Goal: Complete application form

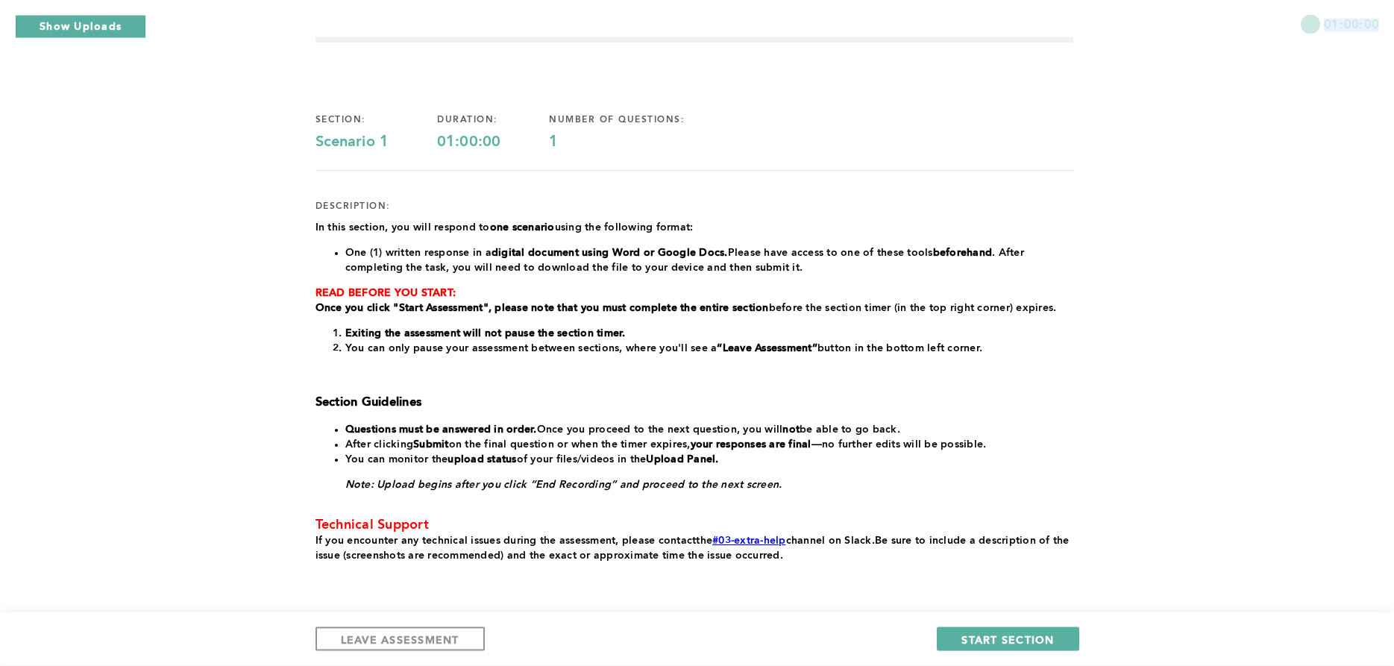
scroll to position [76, 0]
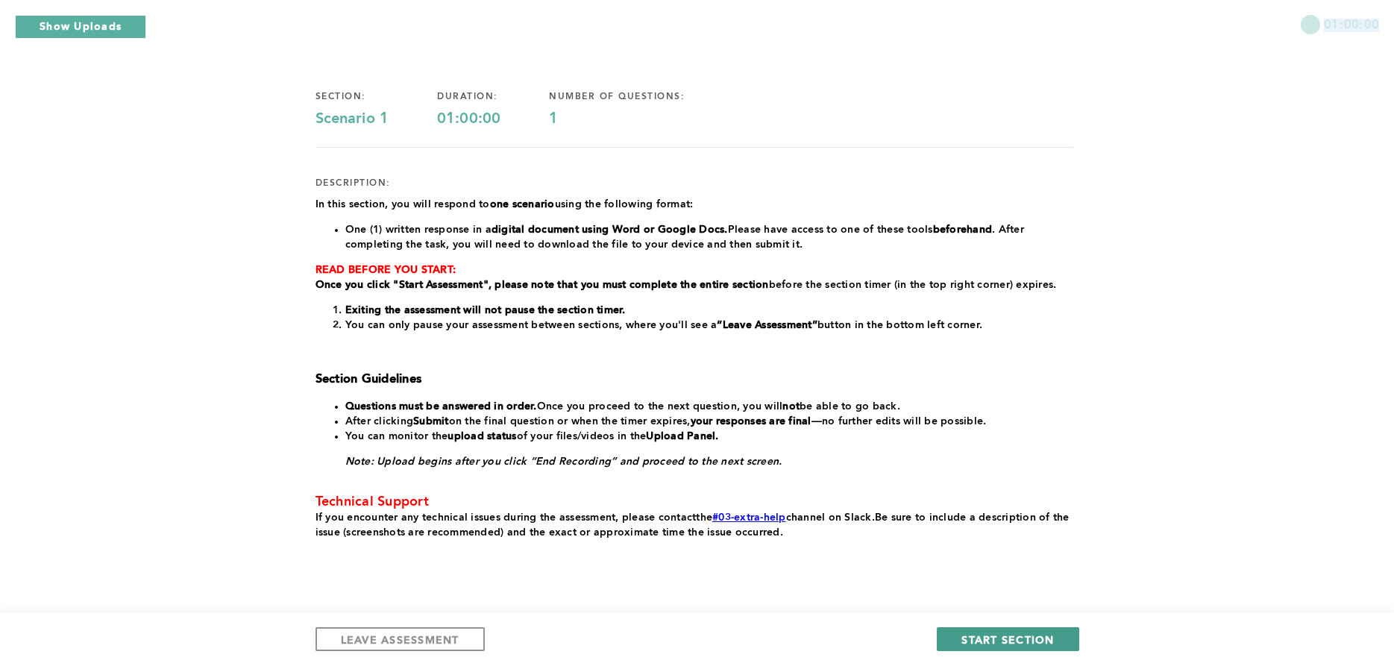
click at [1029, 639] on span "START SECTION" at bounding box center [1008, 640] width 93 height 14
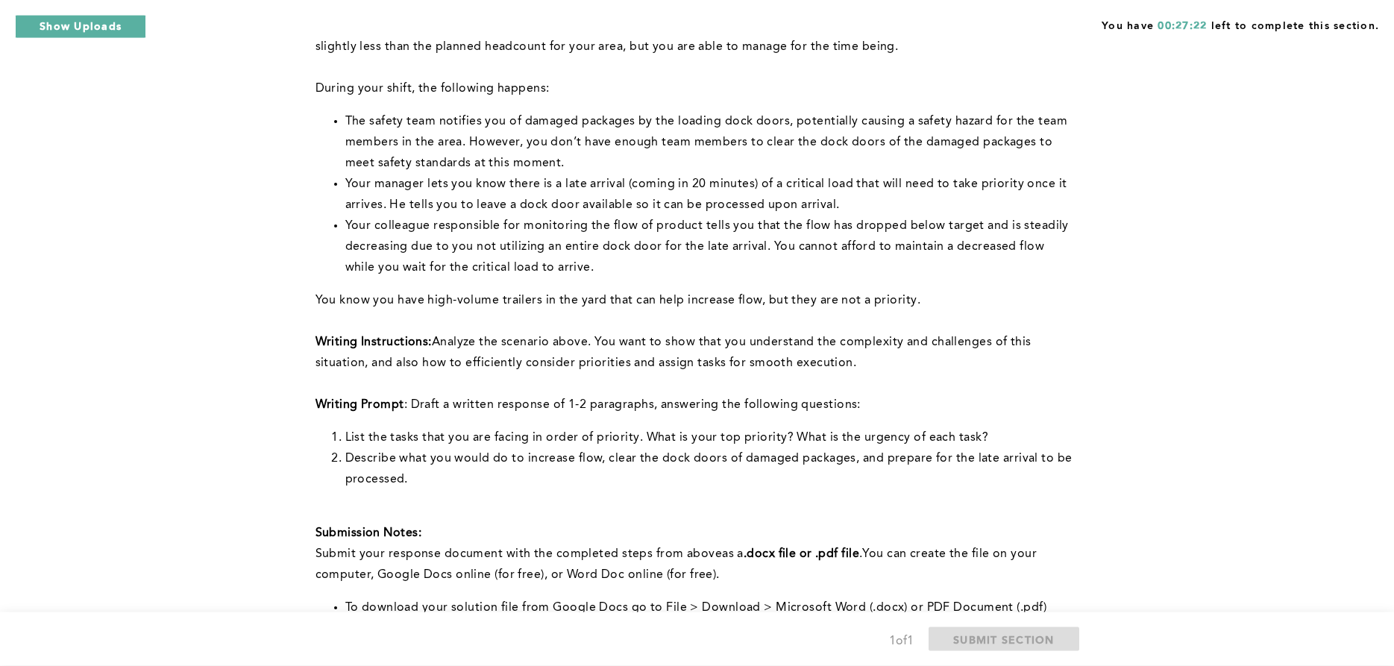
scroll to position [152, 0]
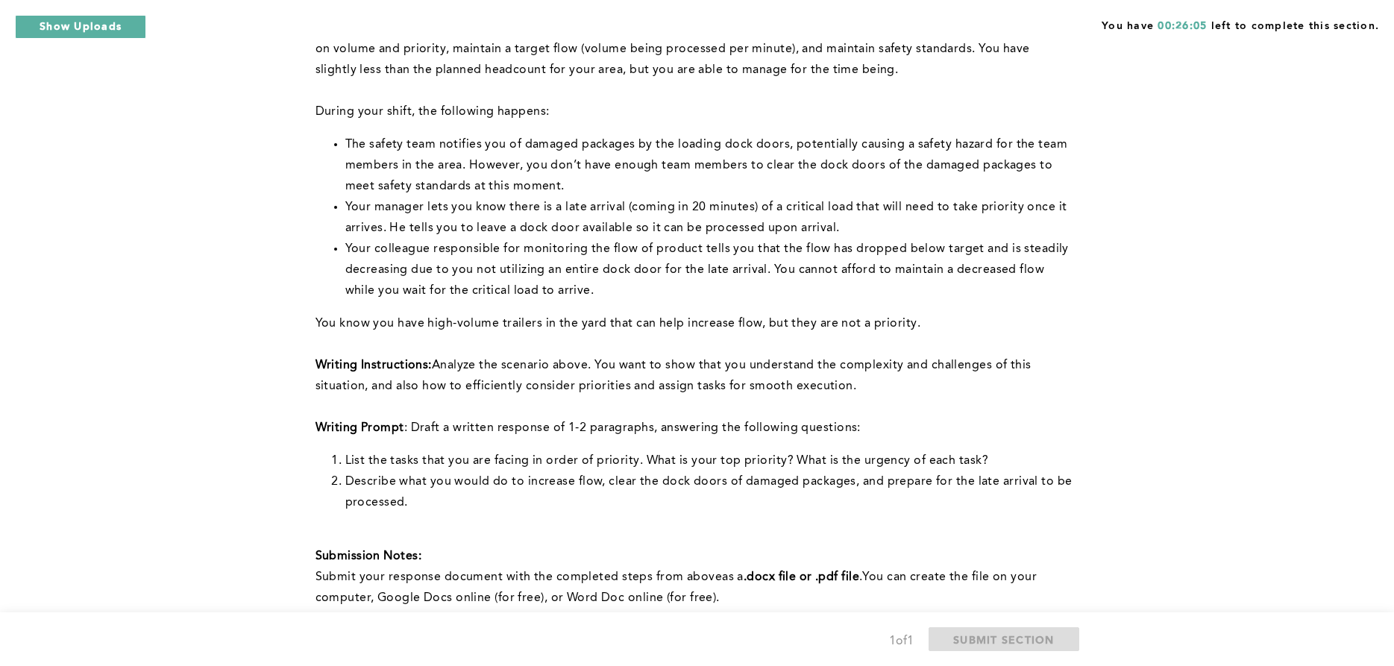
click at [886, 530] on p at bounding box center [695, 535] width 758 height 21
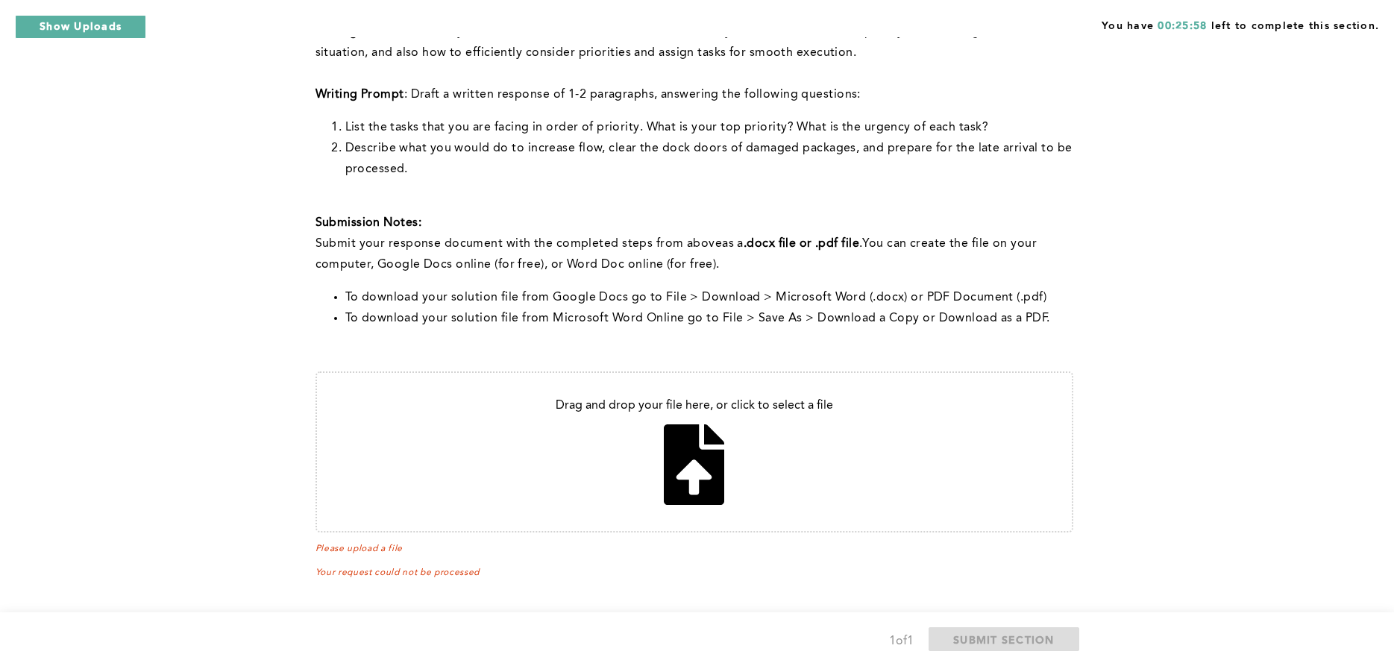
click at [695, 471] on input "file" at bounding box center [694, 452] width 755 height 158
type input "C:\fakepath\crisis management Inbound Safety,Urgency ,Operations.pdf"
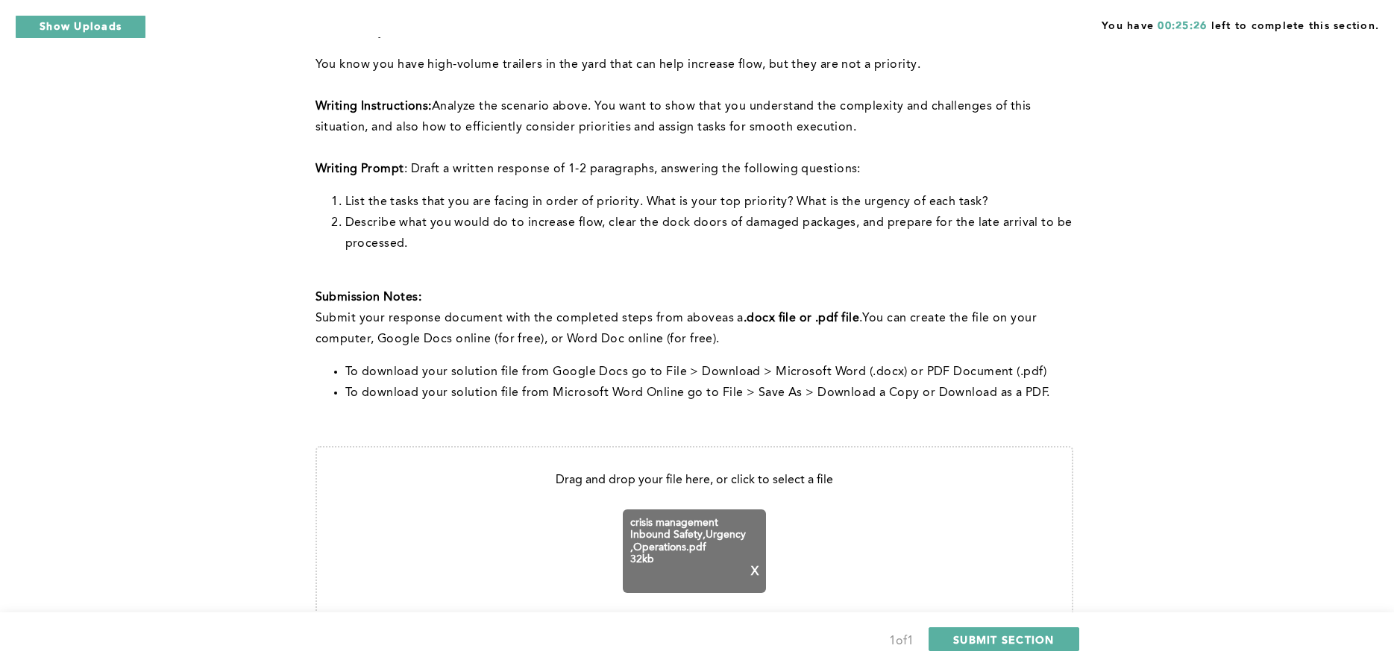
scroll to position [504, 0]
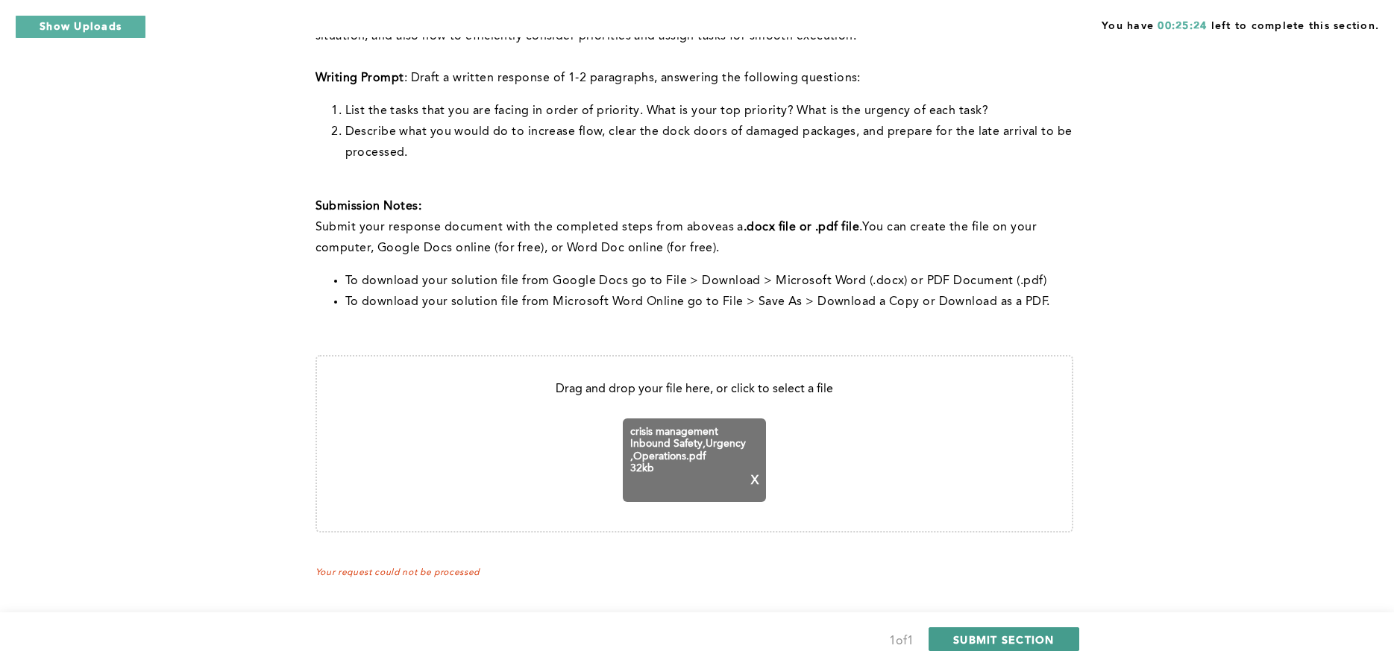
click at [1026, 627] on button "SUBMIT SECTION" at bounding box center [1004, 639] width 151 height 24
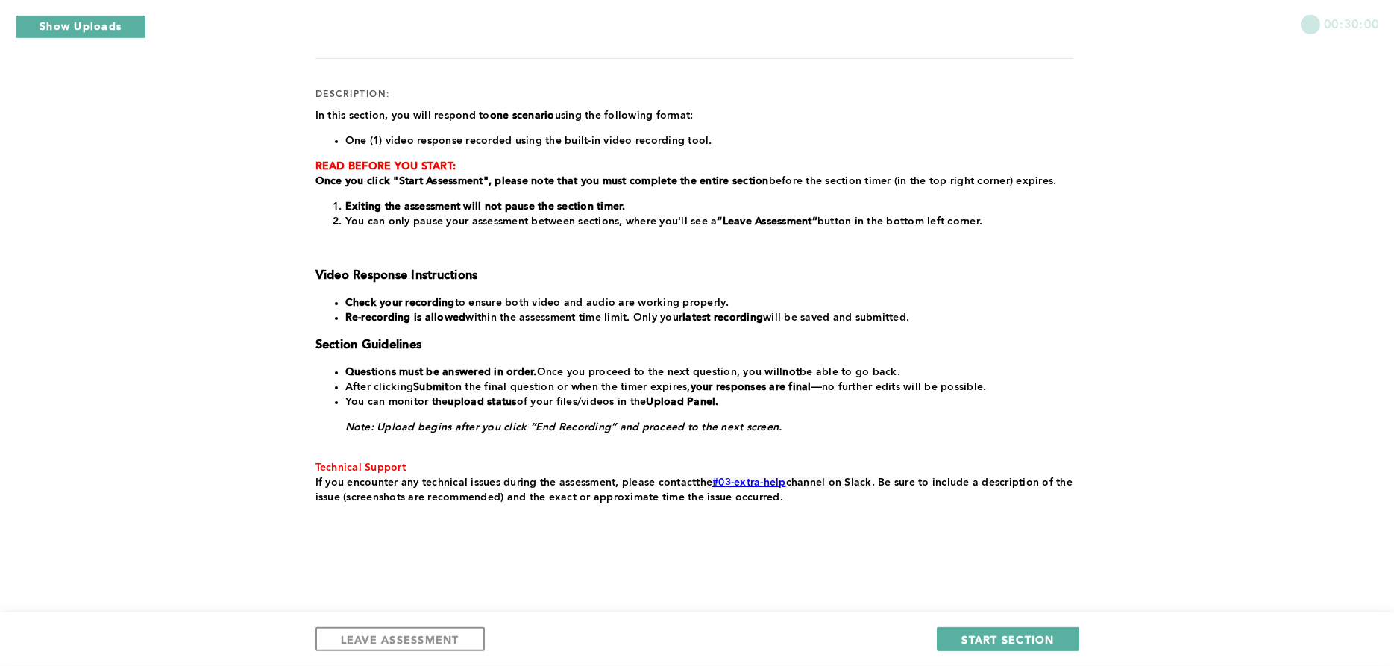
scroll to position [182, 0]
click at [1030, 634] on span "START SECTION" at bounding box center [1008, 640] width 93 height 14
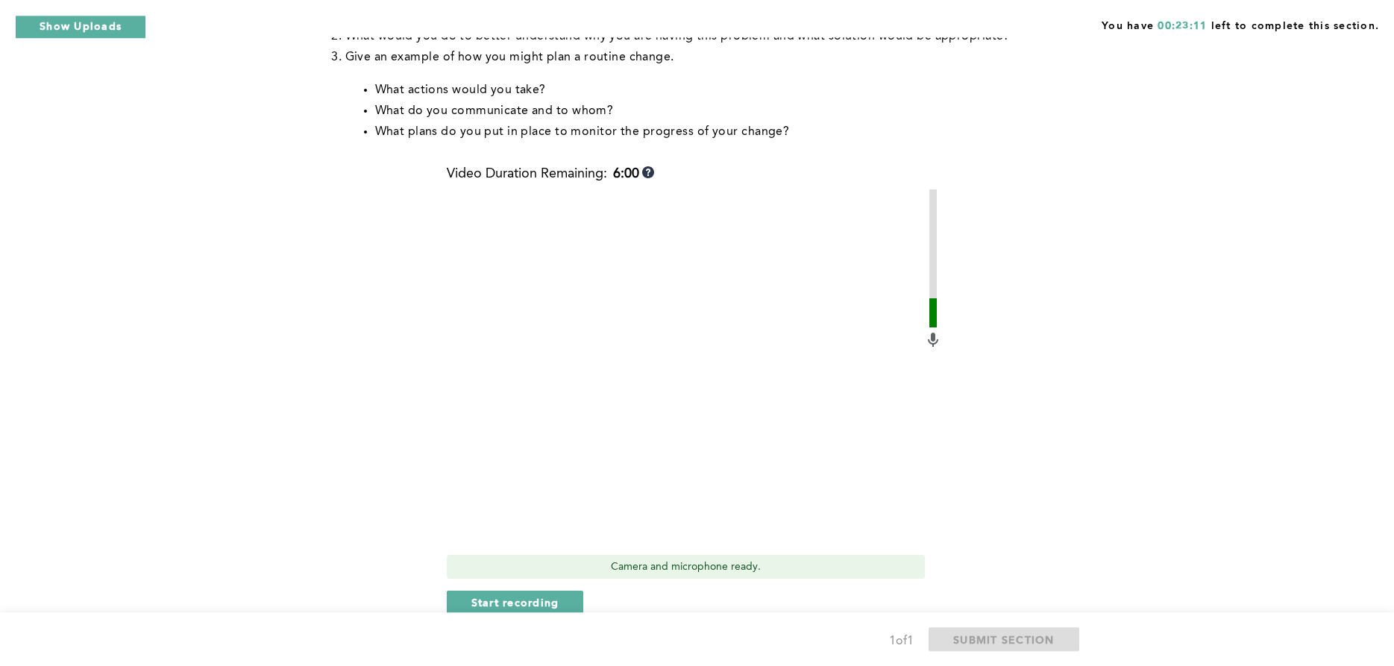
scroll to position [460, 0]
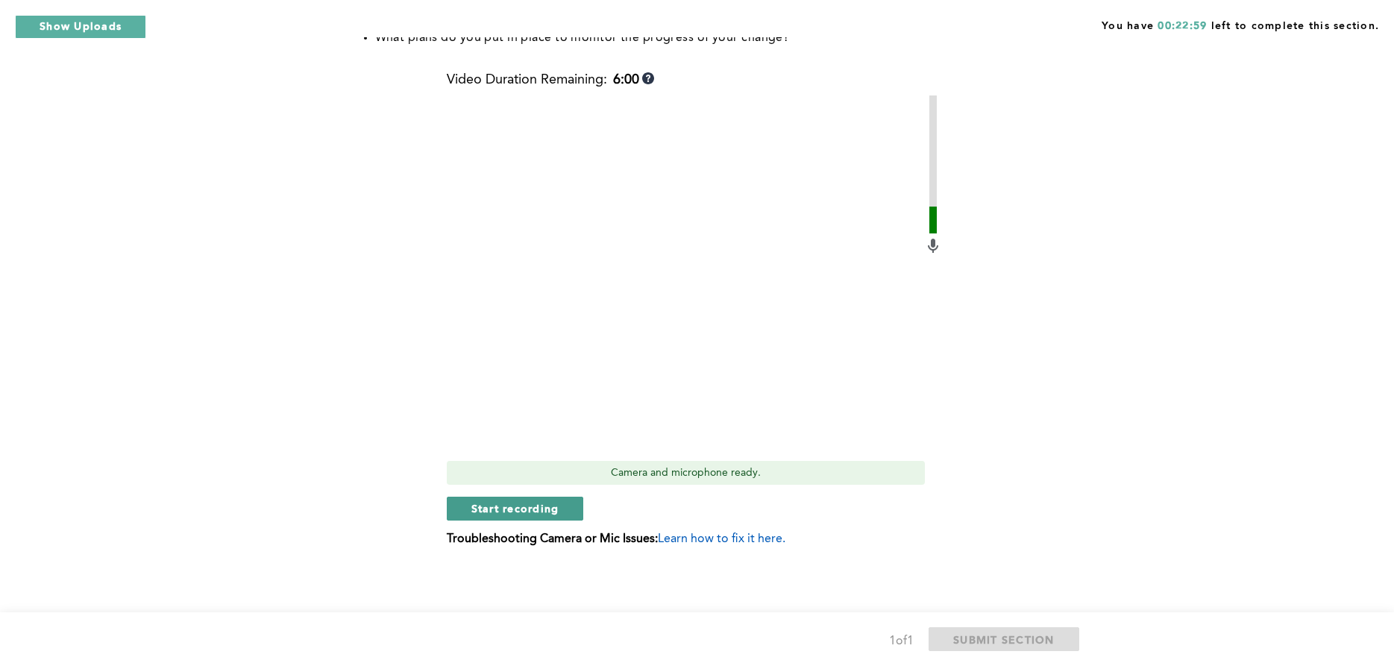
click at [510, 512] on span "Start recording" at bounding box center [515, 508] width 88 height 14
click at [514, 505] on span "Stop recording" at bounding box center [514, 508] width 87 height 14
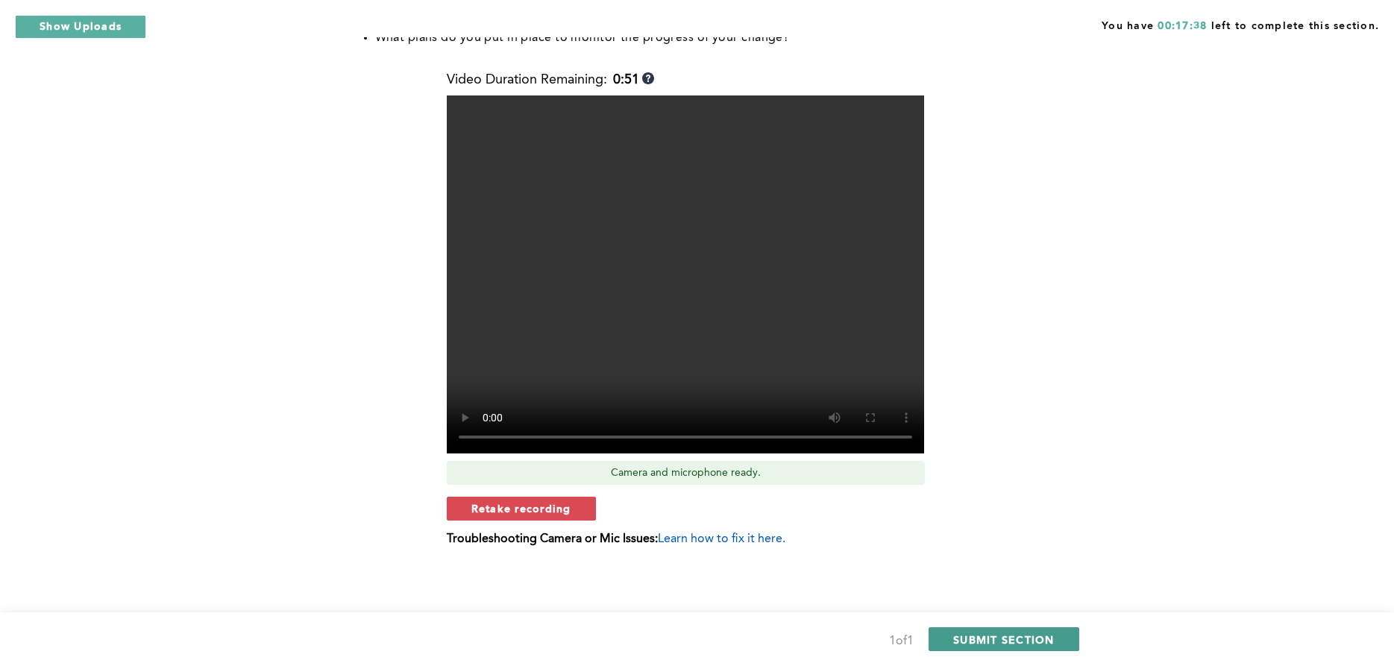
click at [1031, 636] on span "SUBMIT SECTION" at bounding box center [1003, 640] width 101 height 14
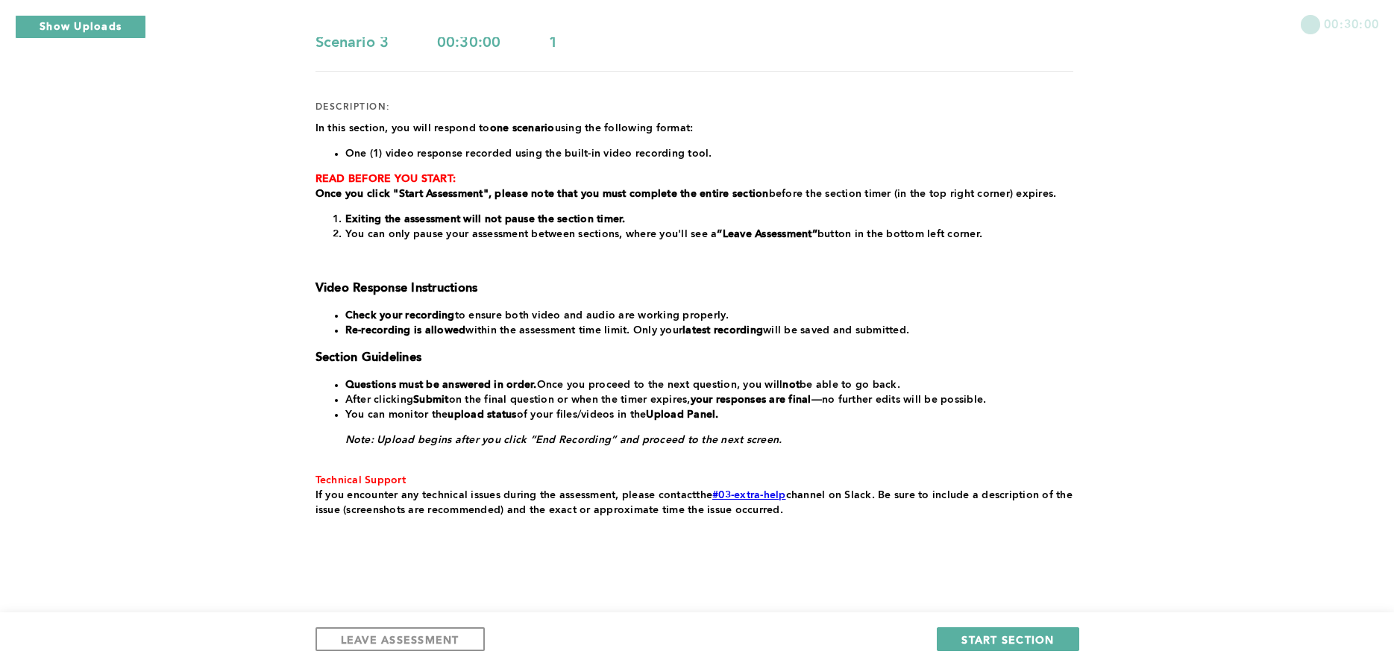
scroll to position [182, 0]
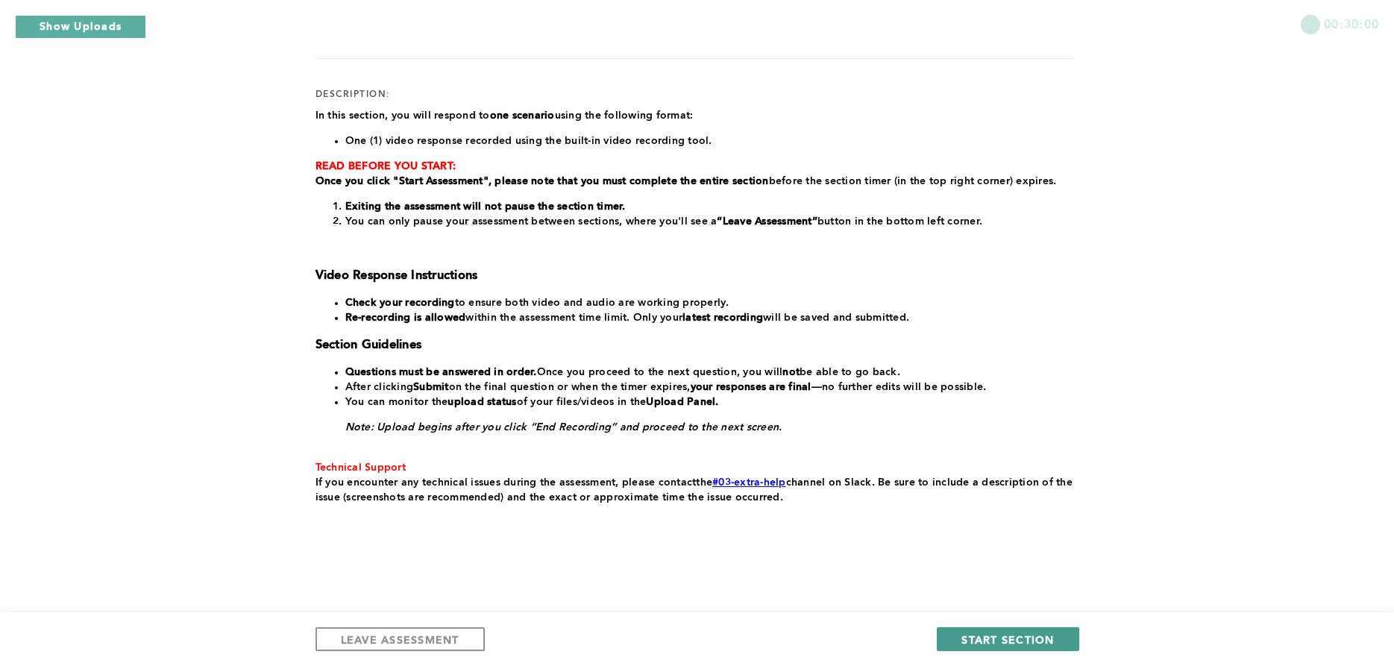
click at [1024, 645] on span "START SECTION" at bounding box center [1008, 640] width 93 height 14
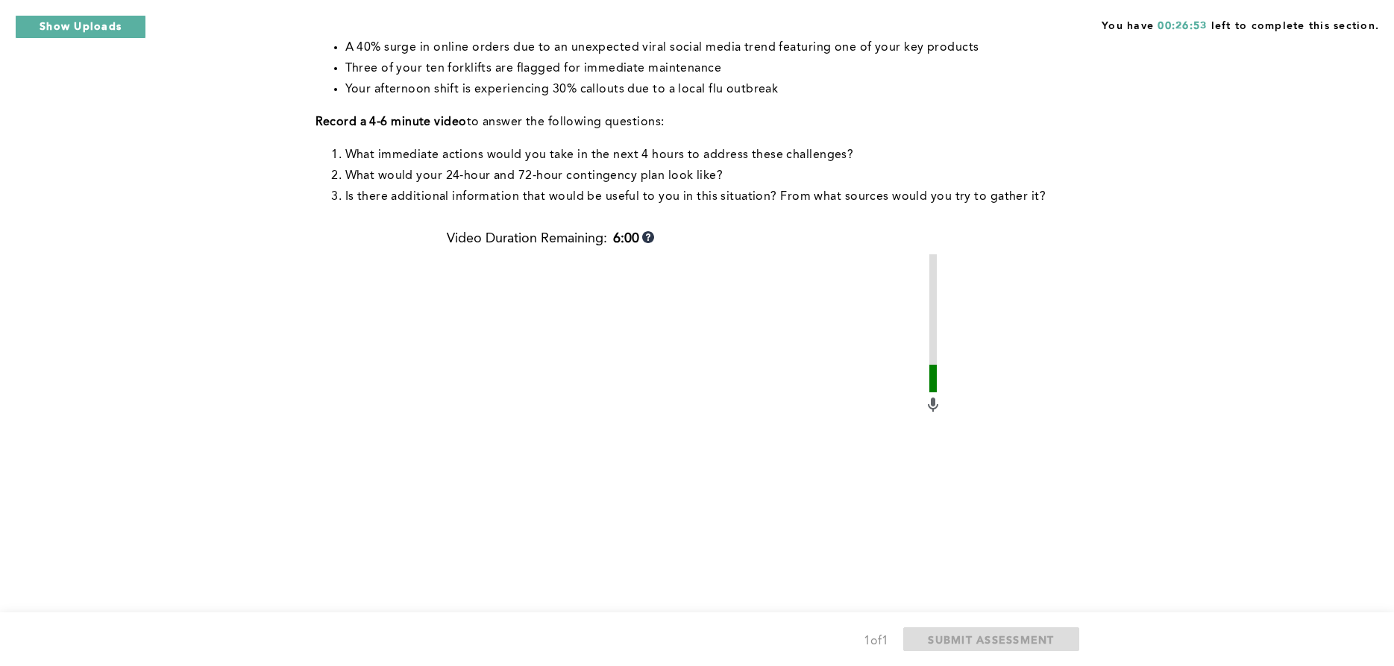
scroll to position [389, 0]
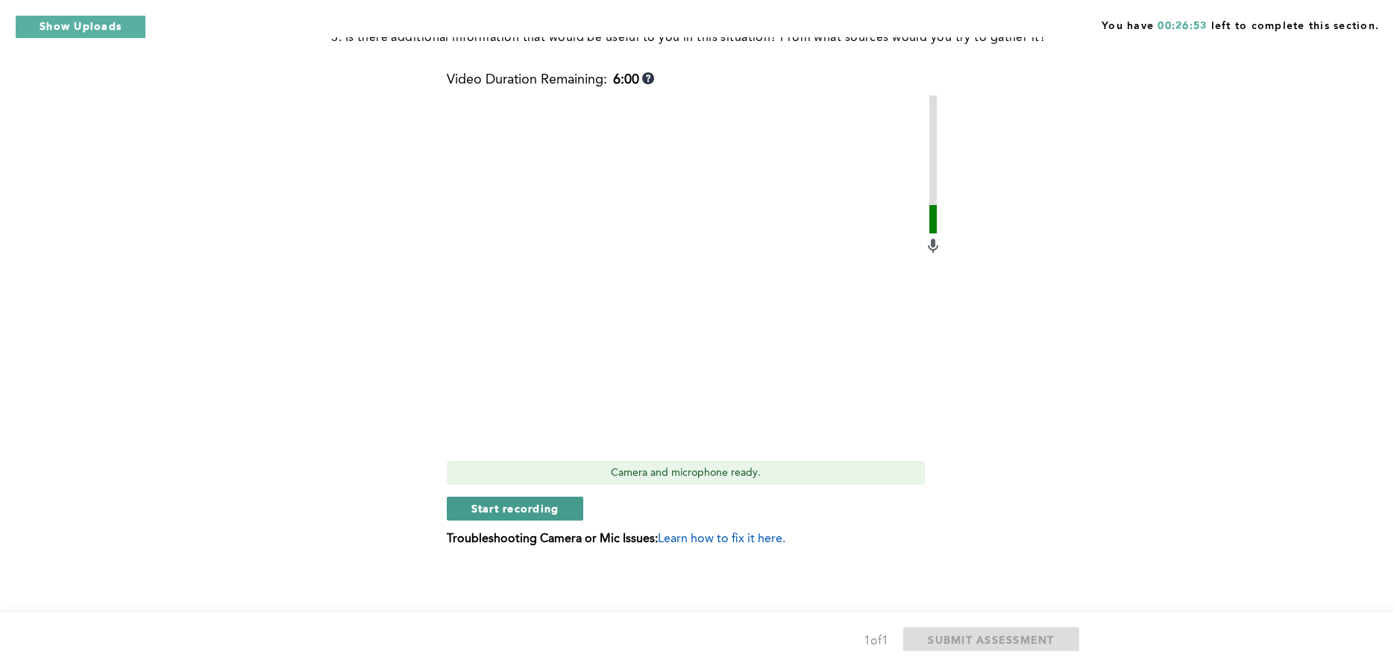
click at [550, 503] on span "Start recording" at bounding box center [515, 508] width 88 height 14
click at [519, 507] on span "Stop recording" at bounding box center [514, 508] width 87 height 14
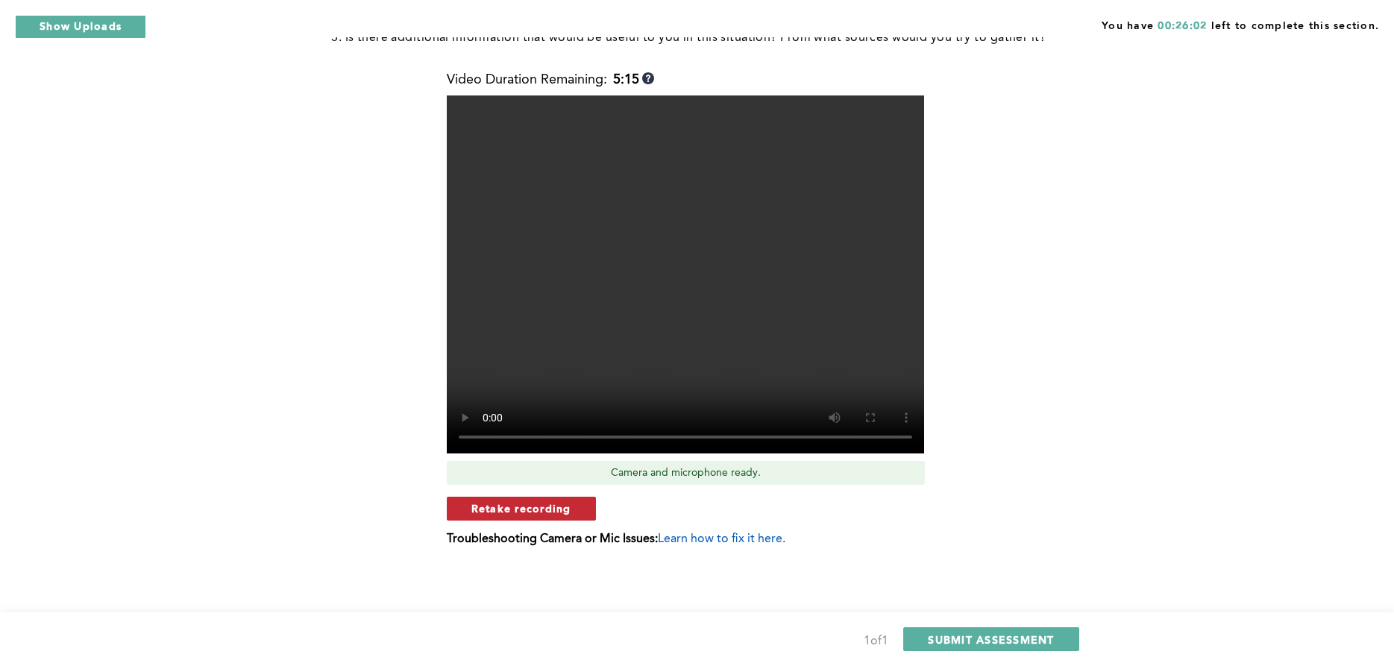
click at [565, 506] on span "Retake recording" at bounding box center [521, 508] width 100 height 14
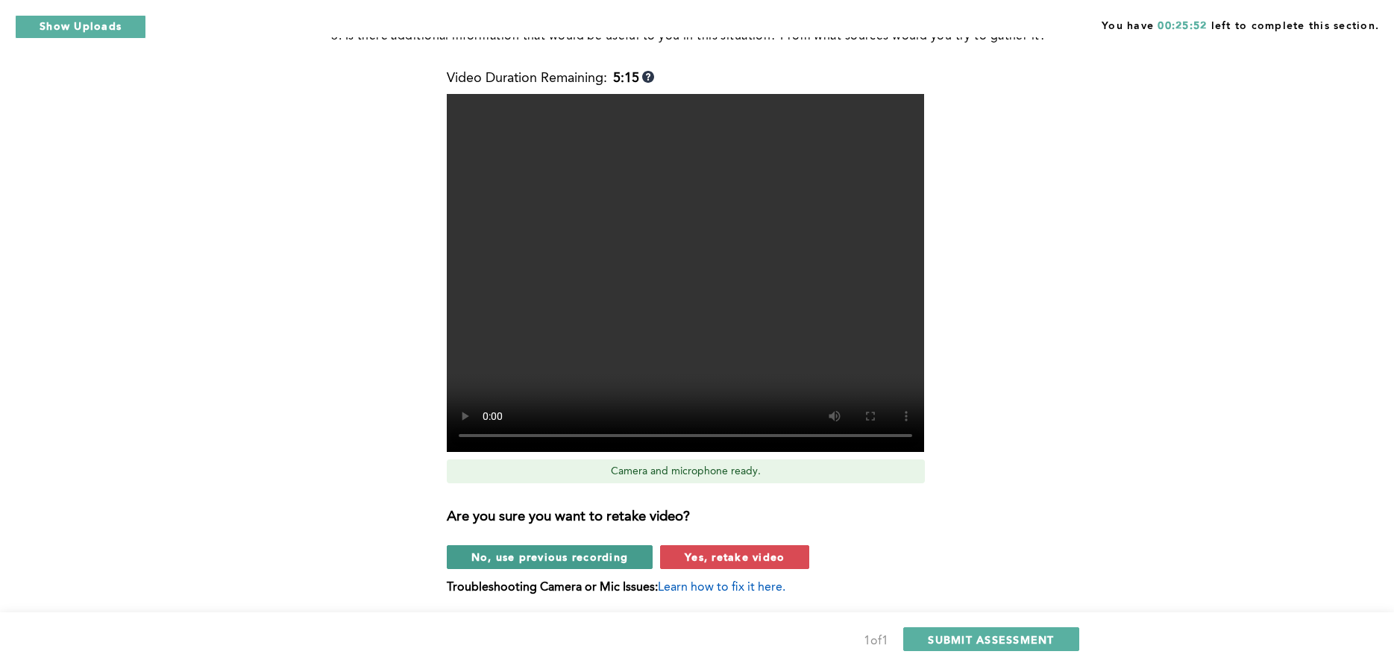
click at [569, 554] on span "No, use previous recording" at bounding box center [549, 557] width 157 height 14
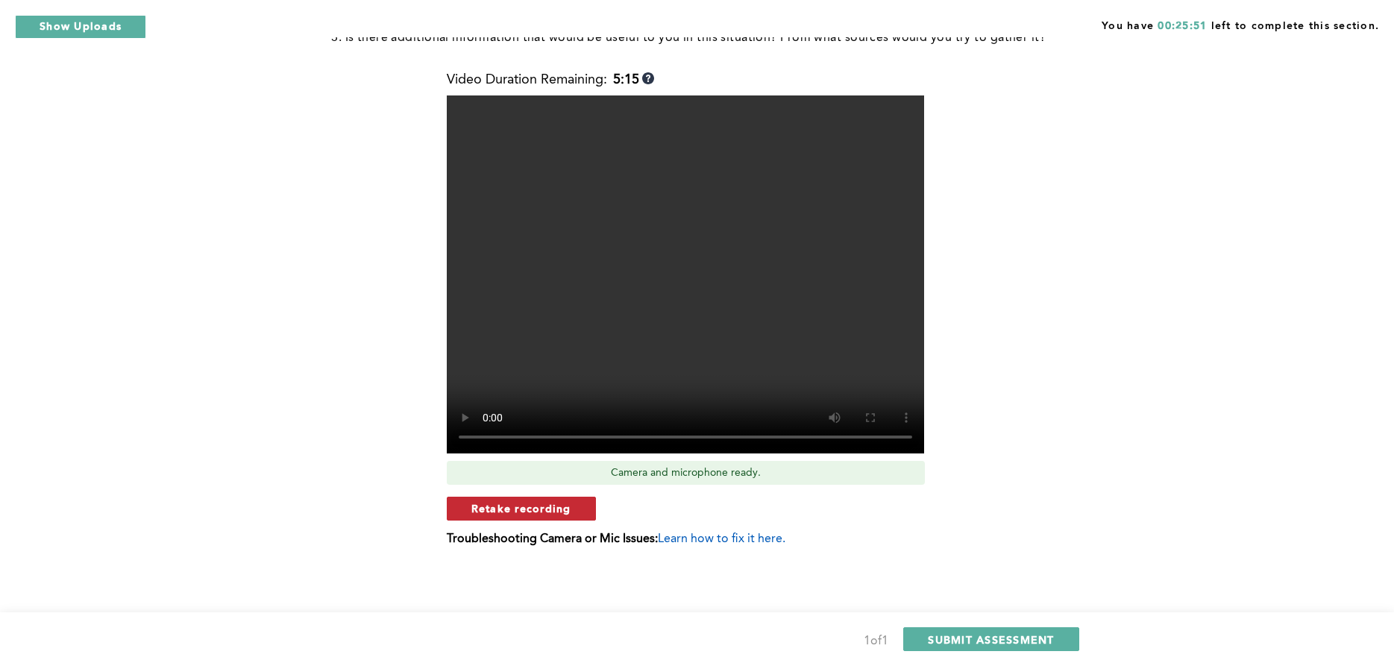
click at [547, 509] on span "Retake recording" at bounding box center [521, 508] width 100 height 14
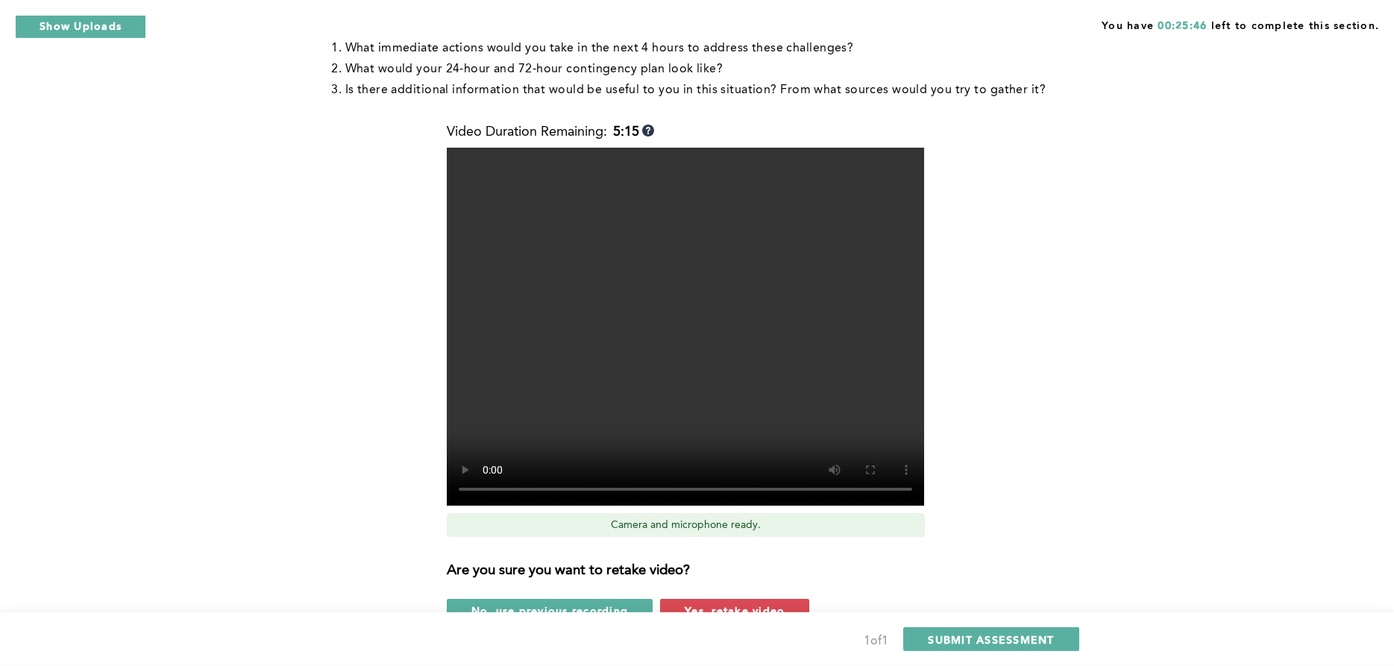
scroll to position [439, 0]
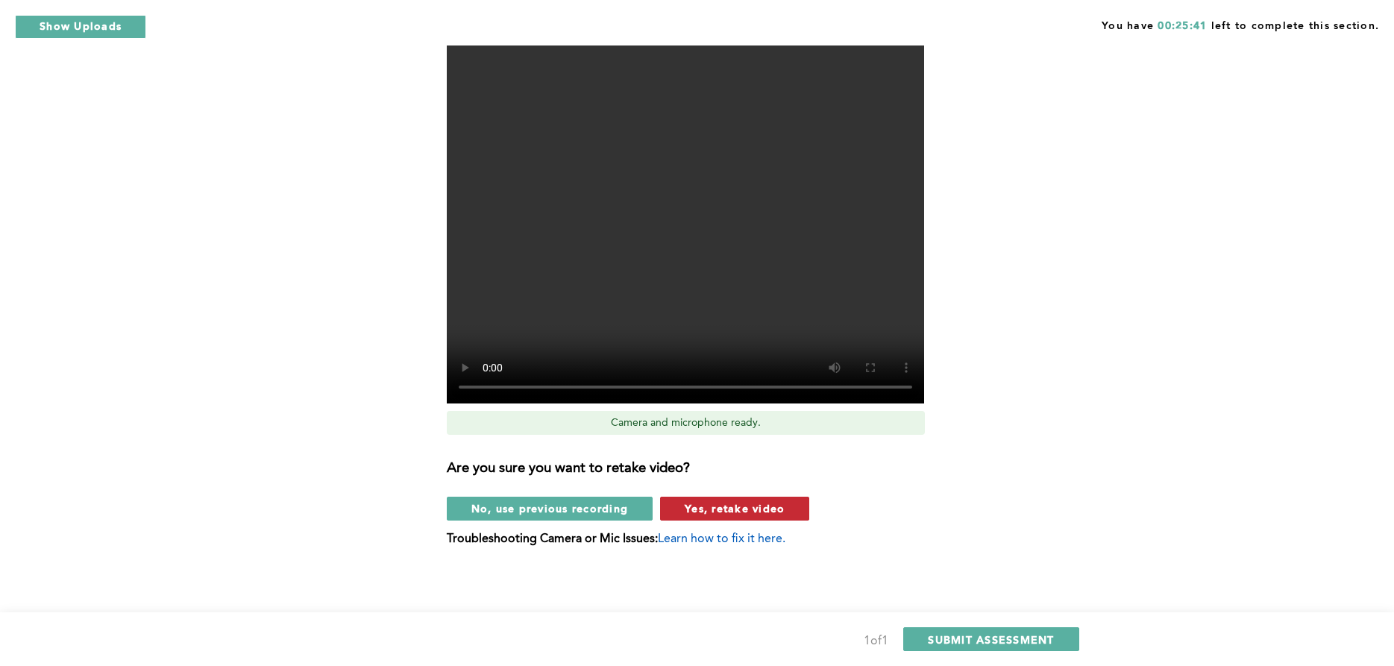
click at [757, 512] on span "Yes, retake video" at bounding box center [735, 508] width 100 height 14
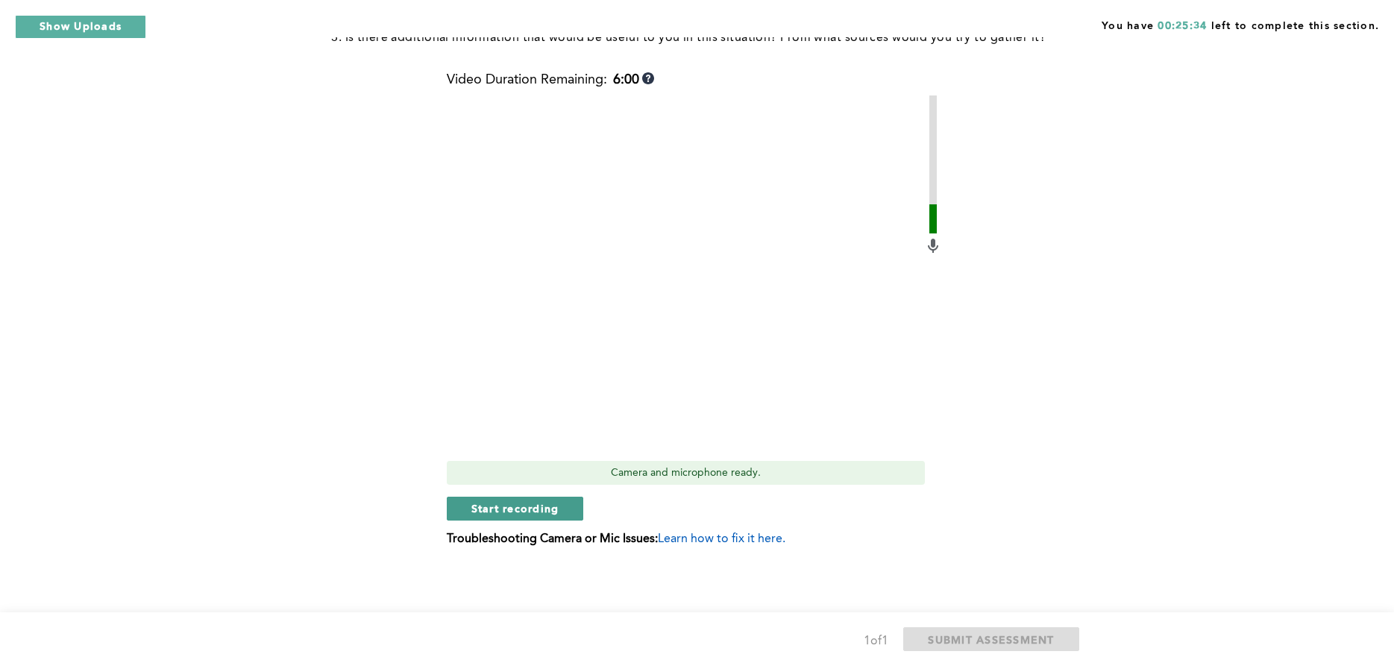
click at [537, 505] on span "Start recording" at bounding box center [515, 508] width 88 height 14
click at [536, 505] on span "Stop recording" at bounding box center [514, 508] width 87 height 14
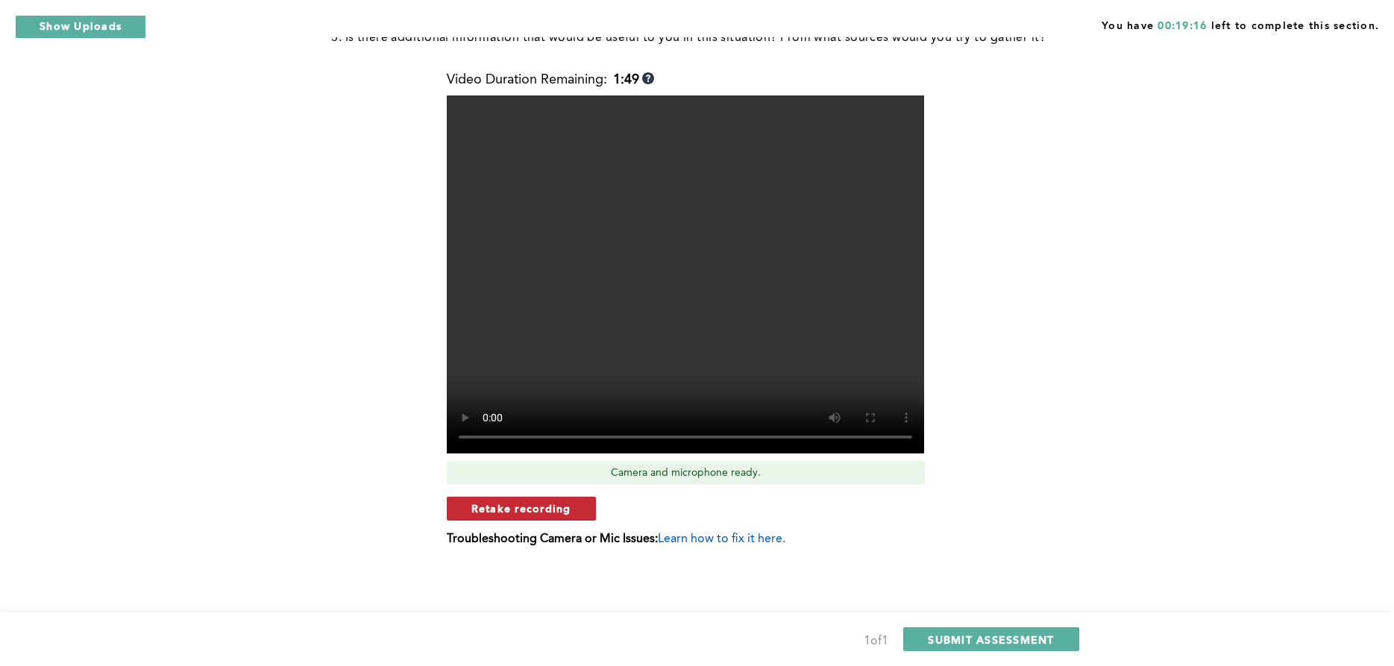
click at [536, 503] on span "Retake recording" at bounding box center [521, 508] width 100 height 14
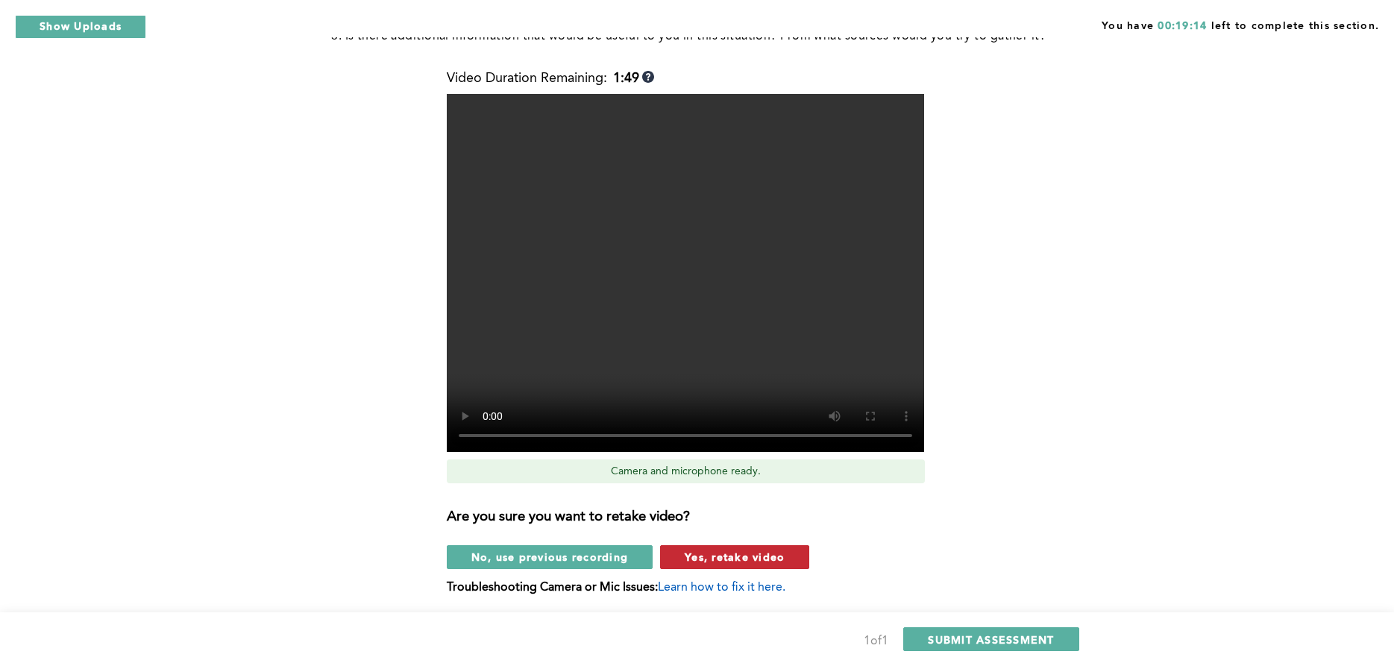
click at [705, 558] on span "Yes, retake video" at bounding box center [735, 557] width 100 height 14
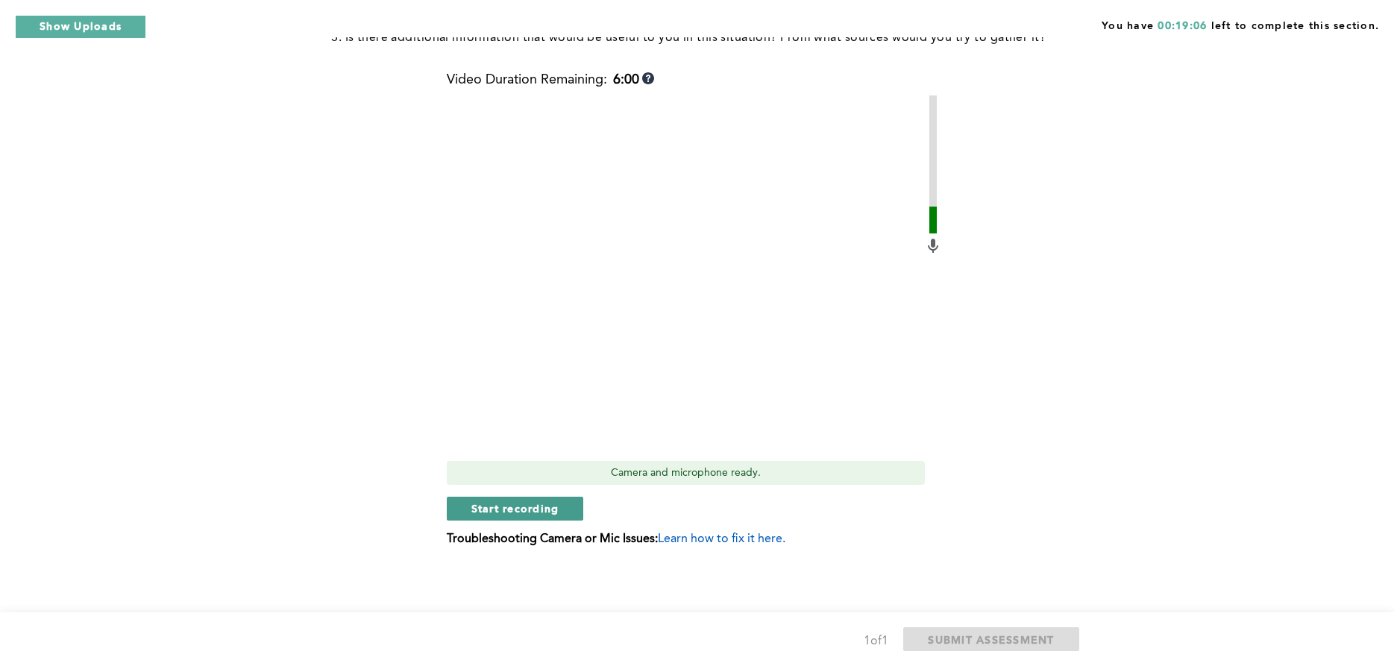
click at [547, 506] on span "Start recording" at bounding box center [515, 508] width 88 height 14
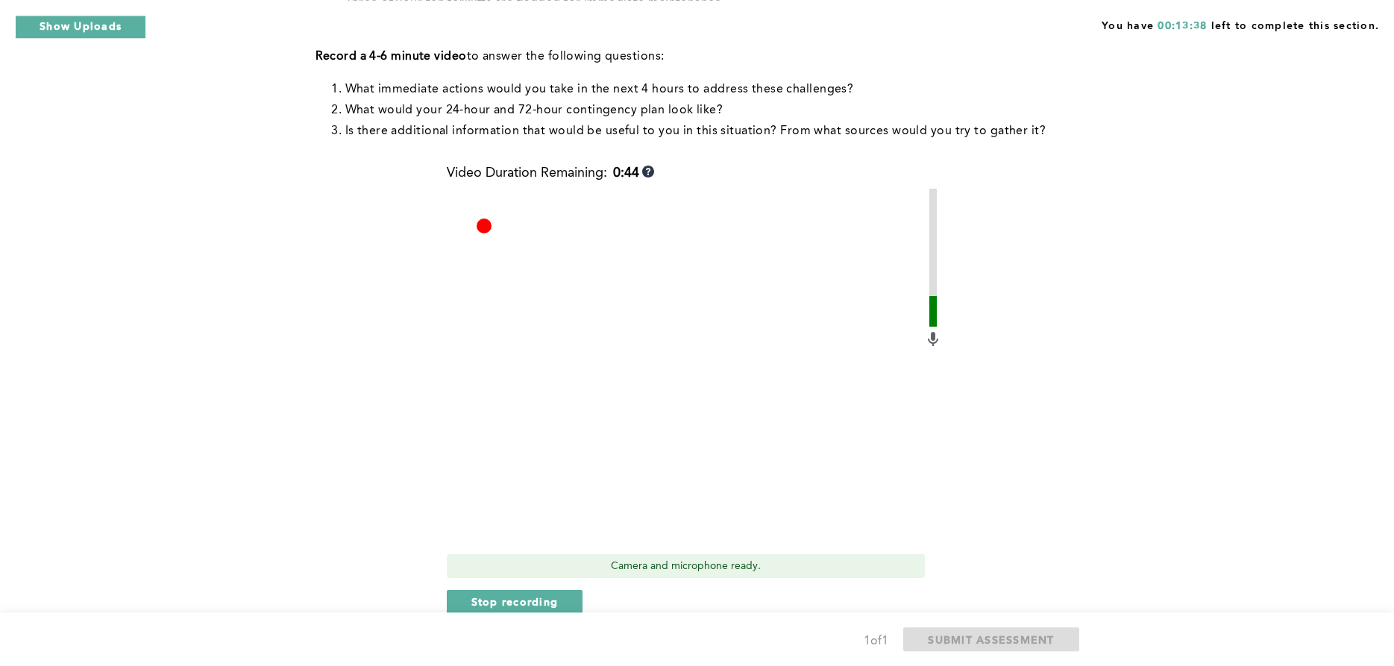
scroll to position [313, 0]
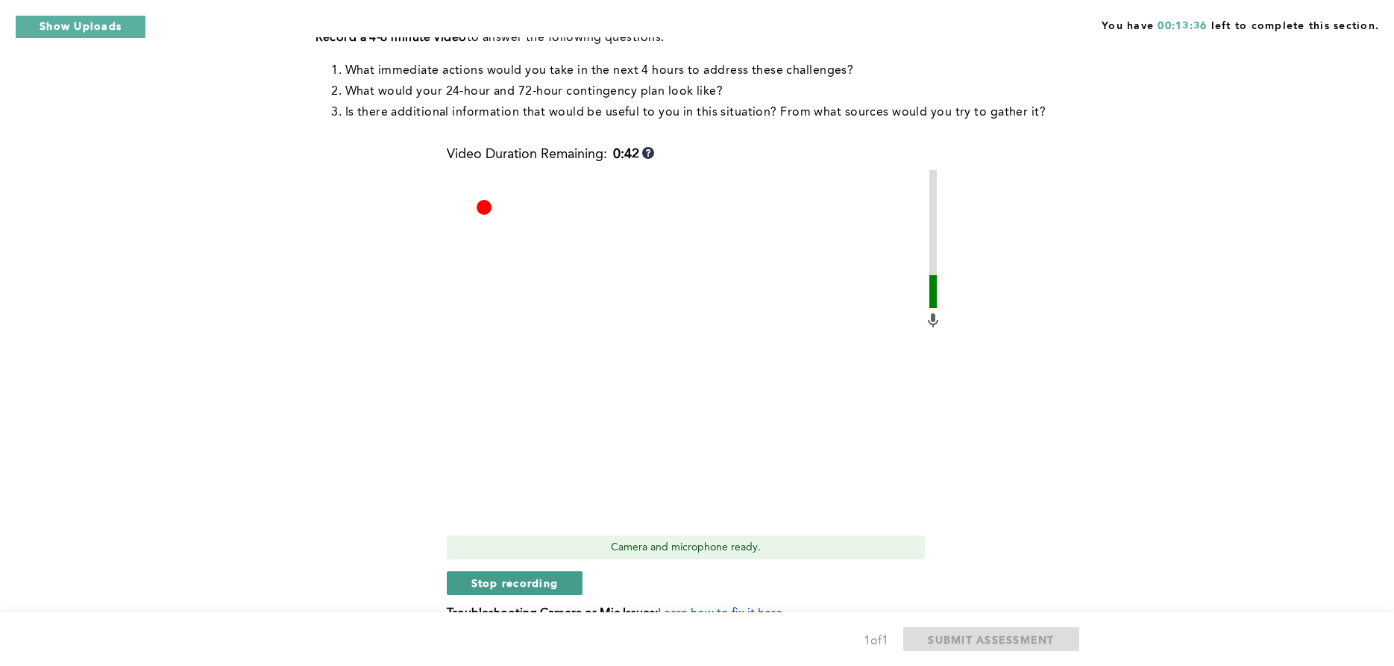
click at [525, 588] on span "Stop recording" at bounding box center [514, 583] width 87 height 14
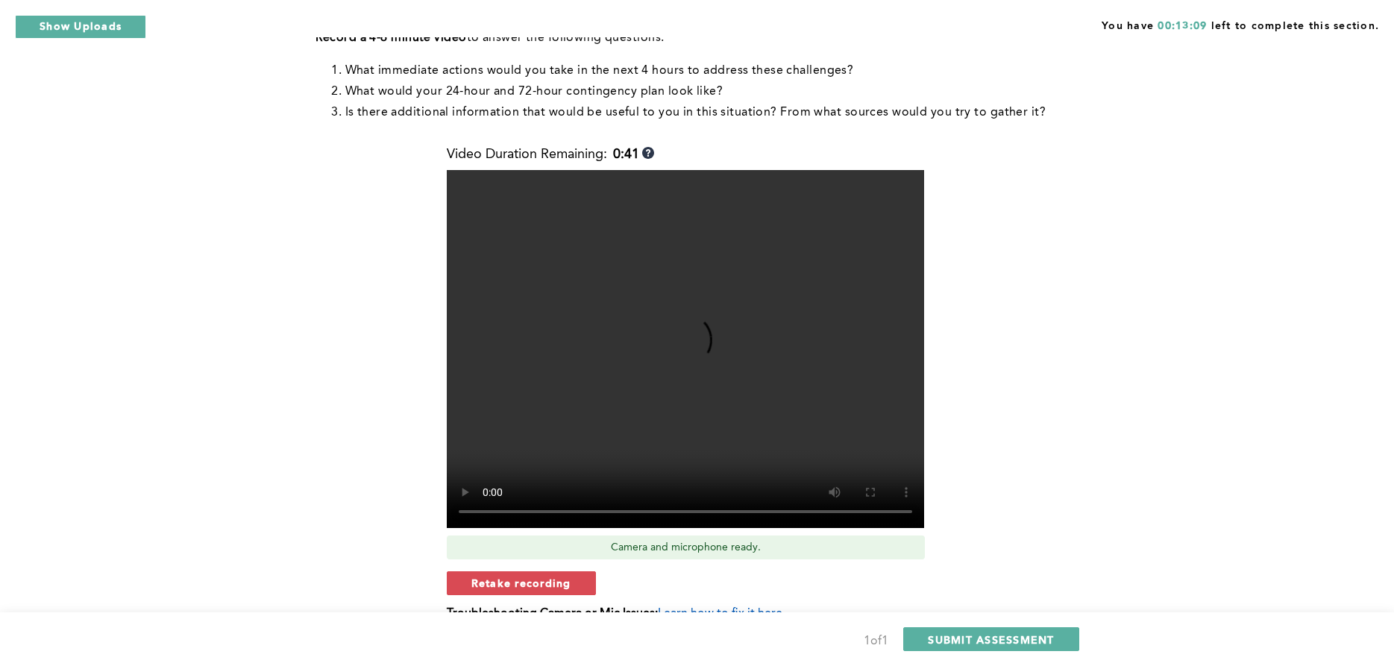
scroll to position [389, 0]
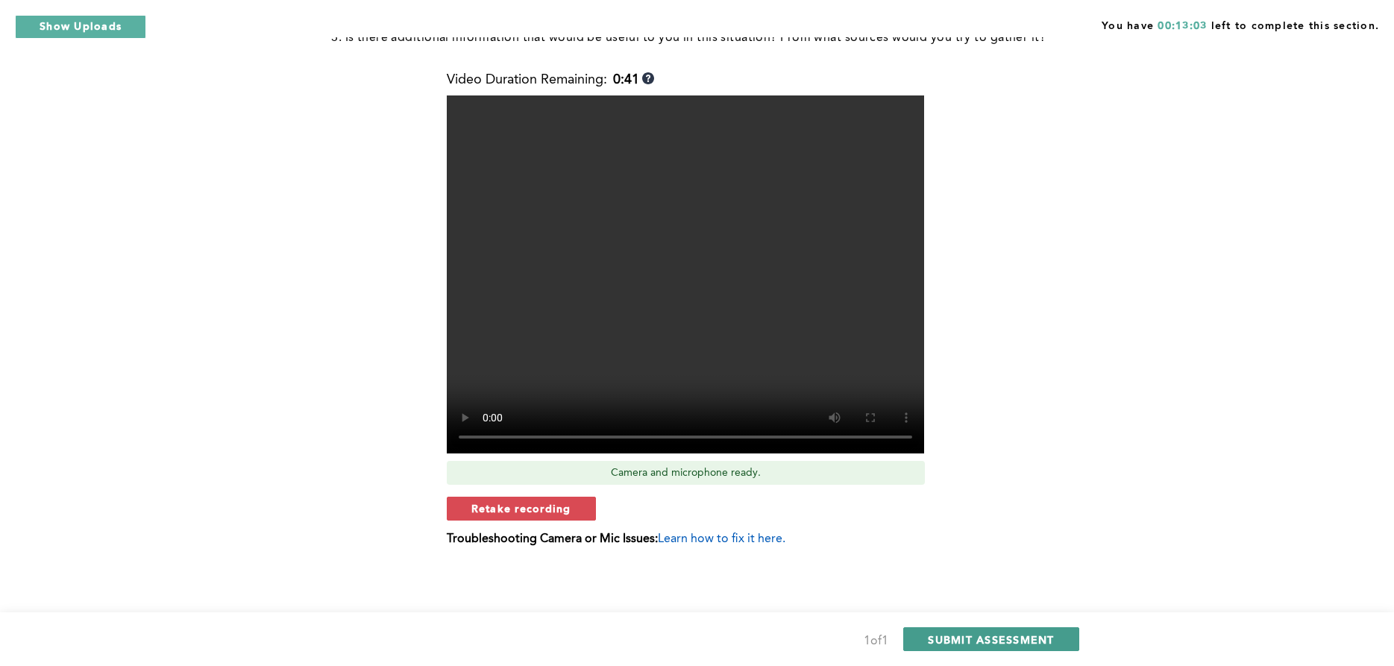
click at [1025, 634] on span "SUBMIT ASSESSMENT" at bounding box center [991, 640] width 126 height 14
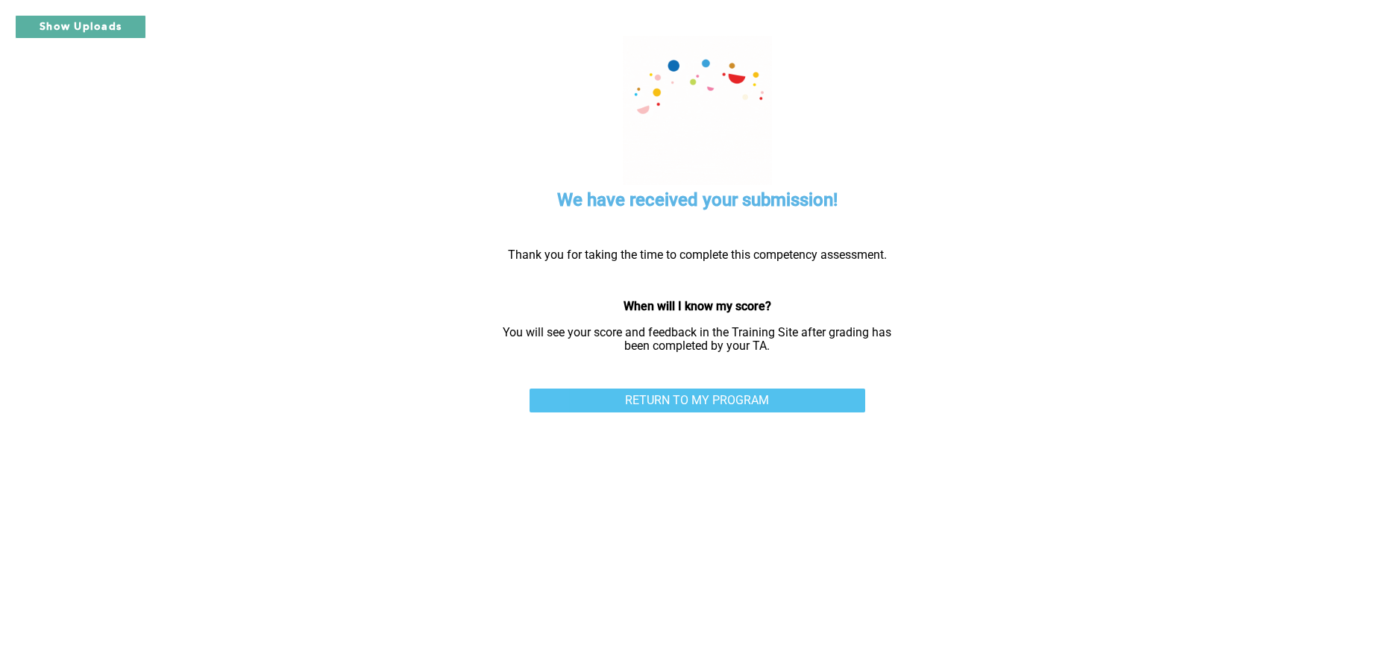
click at [765, 399] on link "RETURN TO MY PROGRAM" at bounding box center [698, 401] width 336 height 24
click at [673, 404] on link "RETURN TO MY PROGRAM" at bounding box center [698, 401] width 336 height 24
